Goal: Information Seeking & Learning: Learn about a topic

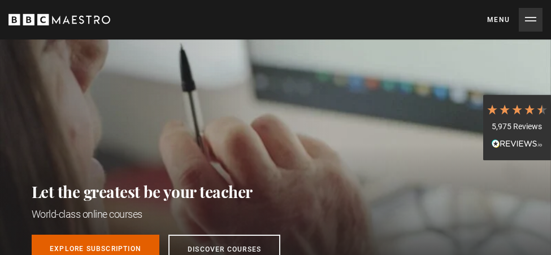
click at [495, 15] on button "Menu Close" at bounding box center [514, 20] width 55 height 24
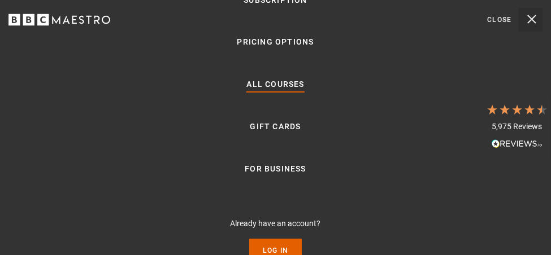
click at [261, 81] on link "All Courses" at bounding box center [275, 85] width 58 height 14
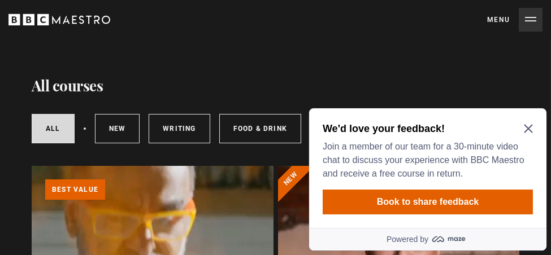
click at [529, 129] on icon "Close Maze Prompt" at bounding box center [527, 128] width 8 height 8
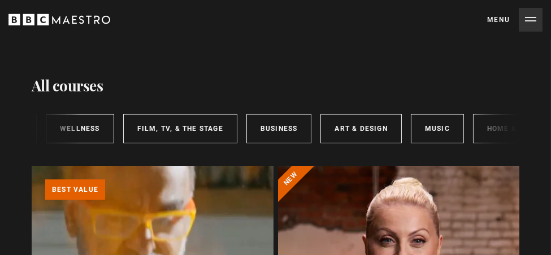
scroll to position [0, 280]
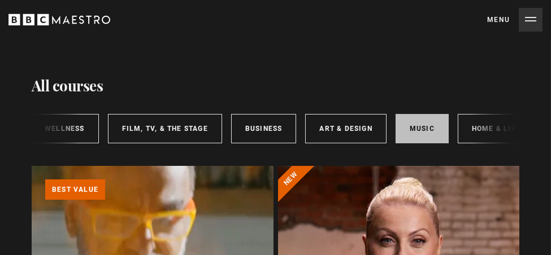
click at [418, 127] on link "Music" at bounding box center [421, 128] width 53 height 29
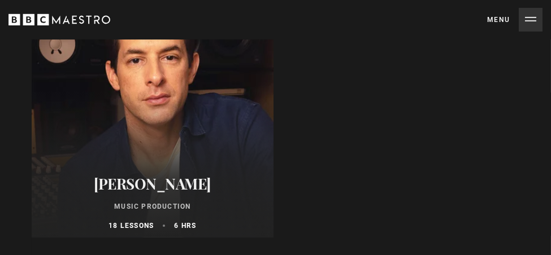
scroll to position [847, 0]
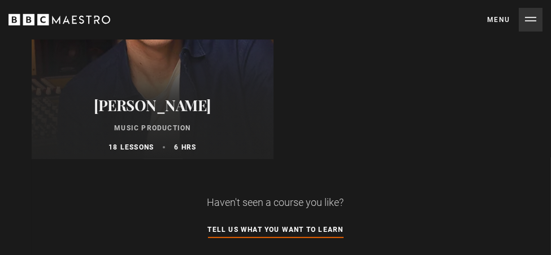
click at [110, 98] on div "Mark Ronson Music Production 18 lessons 6 hrs" at bounding box center [153, 124] width 242 height 69
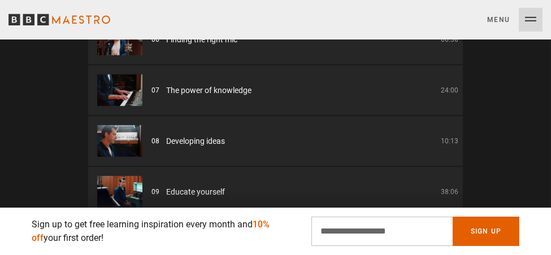
scroll to position [0, 579]
click at [359, 232] on input "Email Address" at bounding box center [381, 231] width 141 height 29
type input "**********"
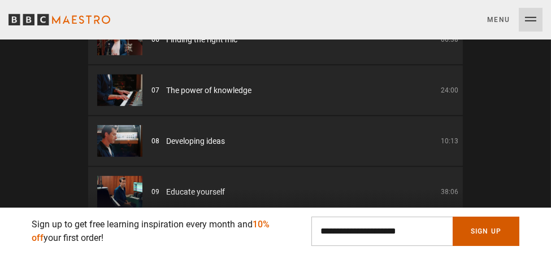
click at [487, 225] on button "Sign Up" at bounding box center [485, 231] width 67 height 29
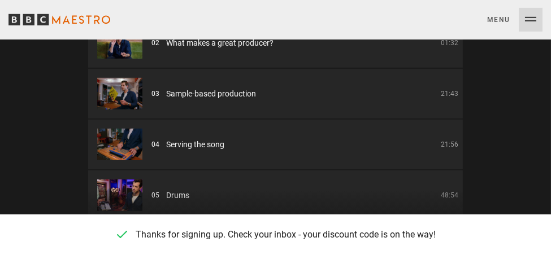
scroll to position [0, 0]
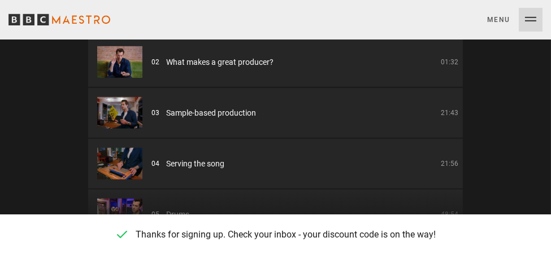
click at [533, 19] on button "Menu Close" at bounding box center [514, 20] width 55 height 24
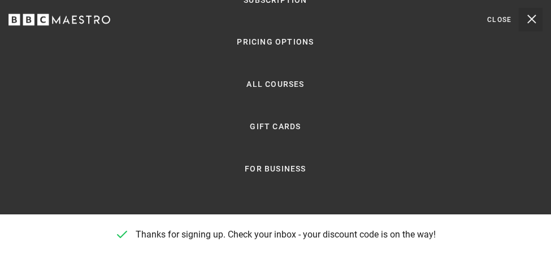
scroll to position [1355, 0]
click at [274, 41] on link "Pricing Options" at bounding box center [275, 43] width 77 height 14
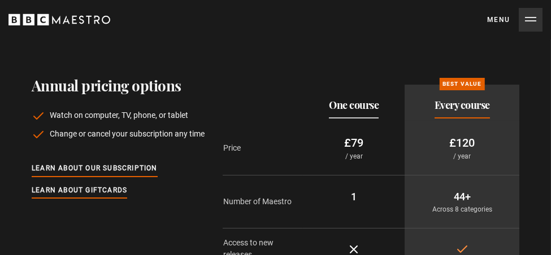
click at [530, 21] on button "Menu Close" at bounding box center [514, 20] width 55 height 24
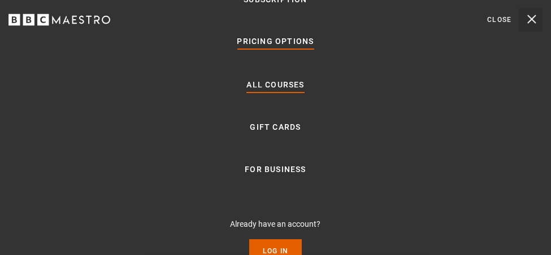
click at [275, 82] on link "All Courses" at bounding box center [275, 85] width 58 height 14
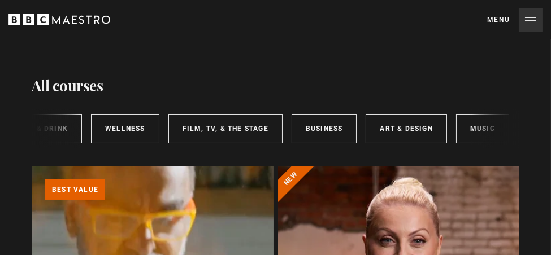
scroll to position [0, 303]
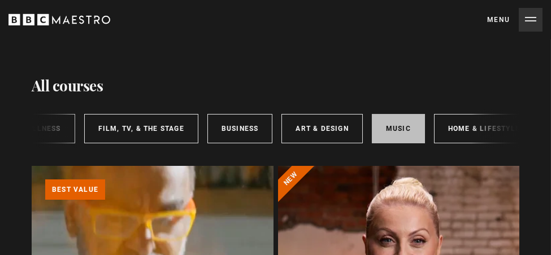
click at [395, 125] on link "Music" at bounding box center [398, 128] width 53 height 29
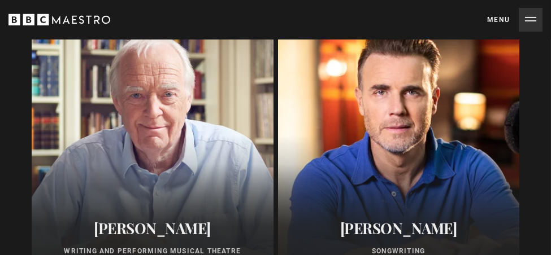
scroll to position [452, 0]
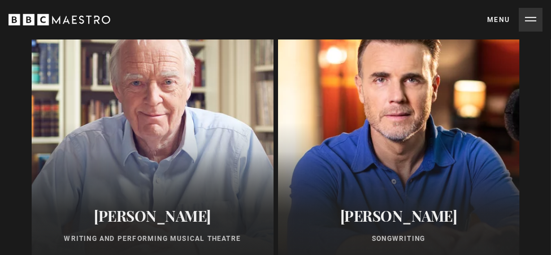
click at [357, 128] on div at bounding box center [399, 134] width 242 height 271
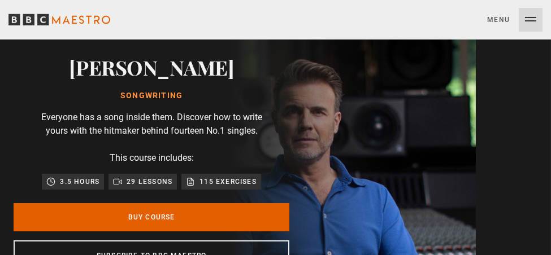
scroll to position [0, 145]
